Goal: Task Accomplishment & Management: Manage account settings

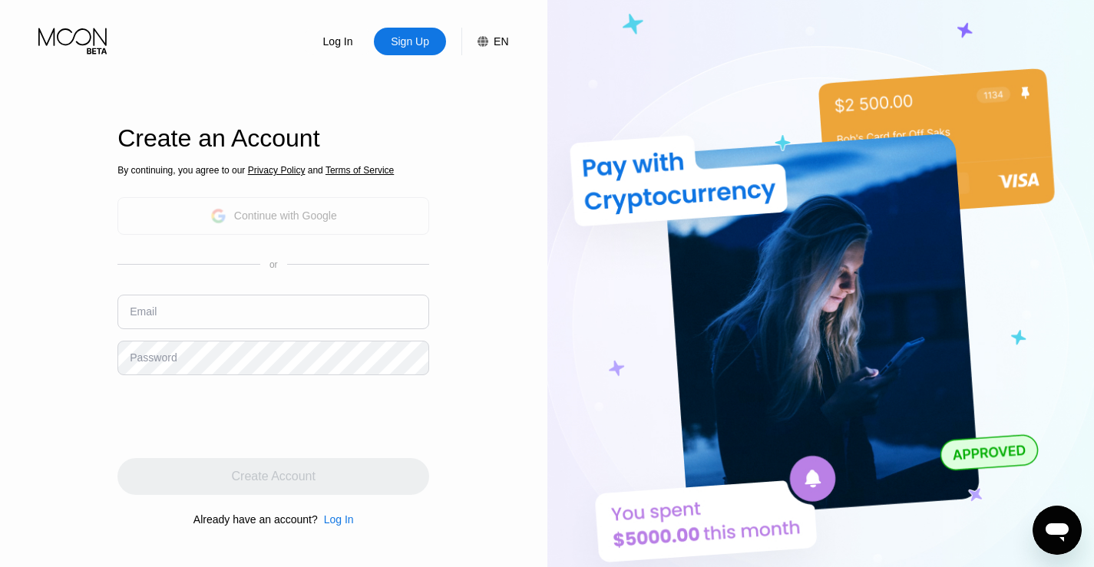
click at [203, 206] on div "Continue with Google" at bounding box center [273, 216] width 312 height 38
